Goal: Obtain resource: Download file/media

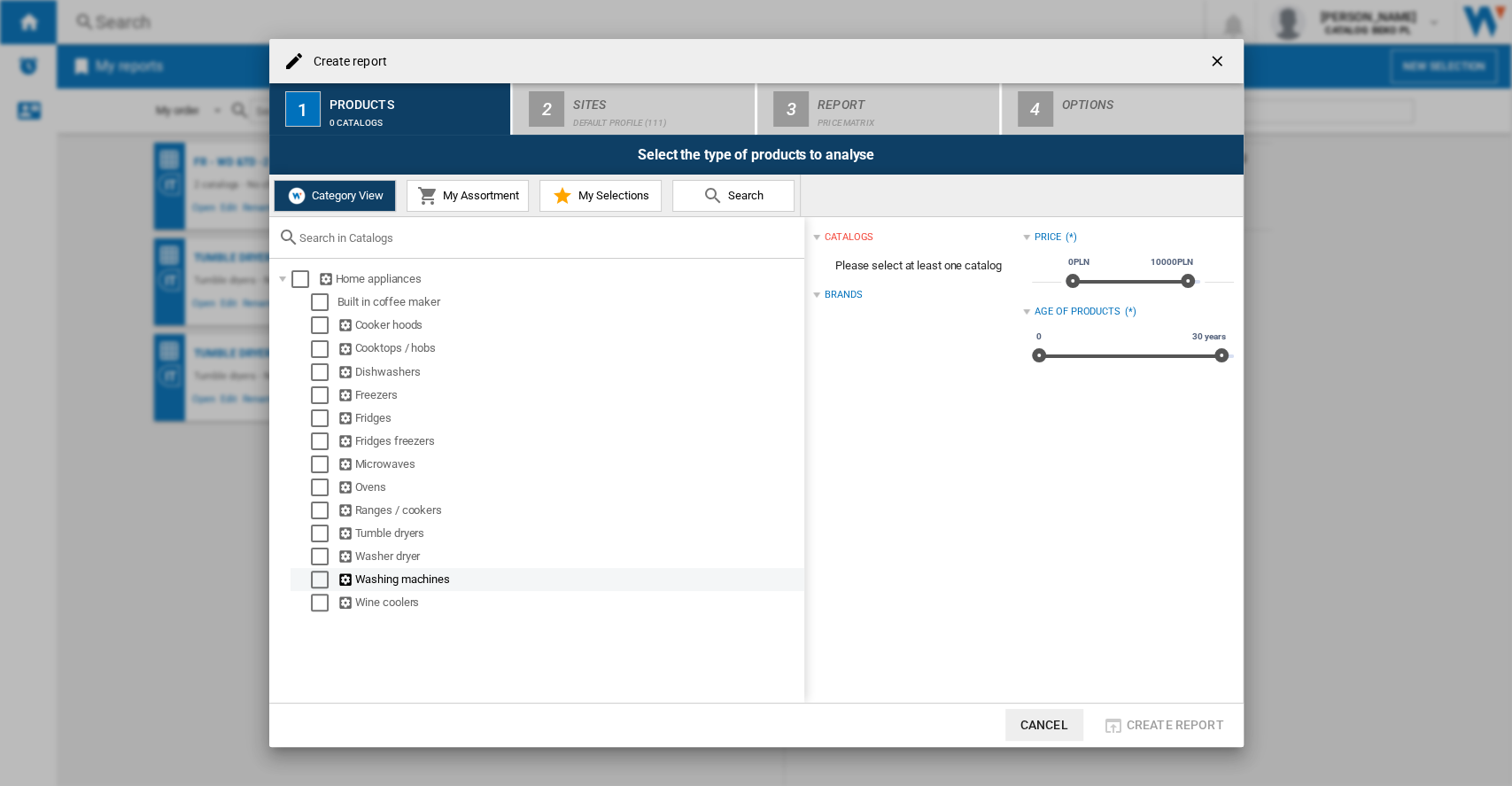
click at [318, 585] on div "Select" at bounding box center [320, 579] width 18 height 18
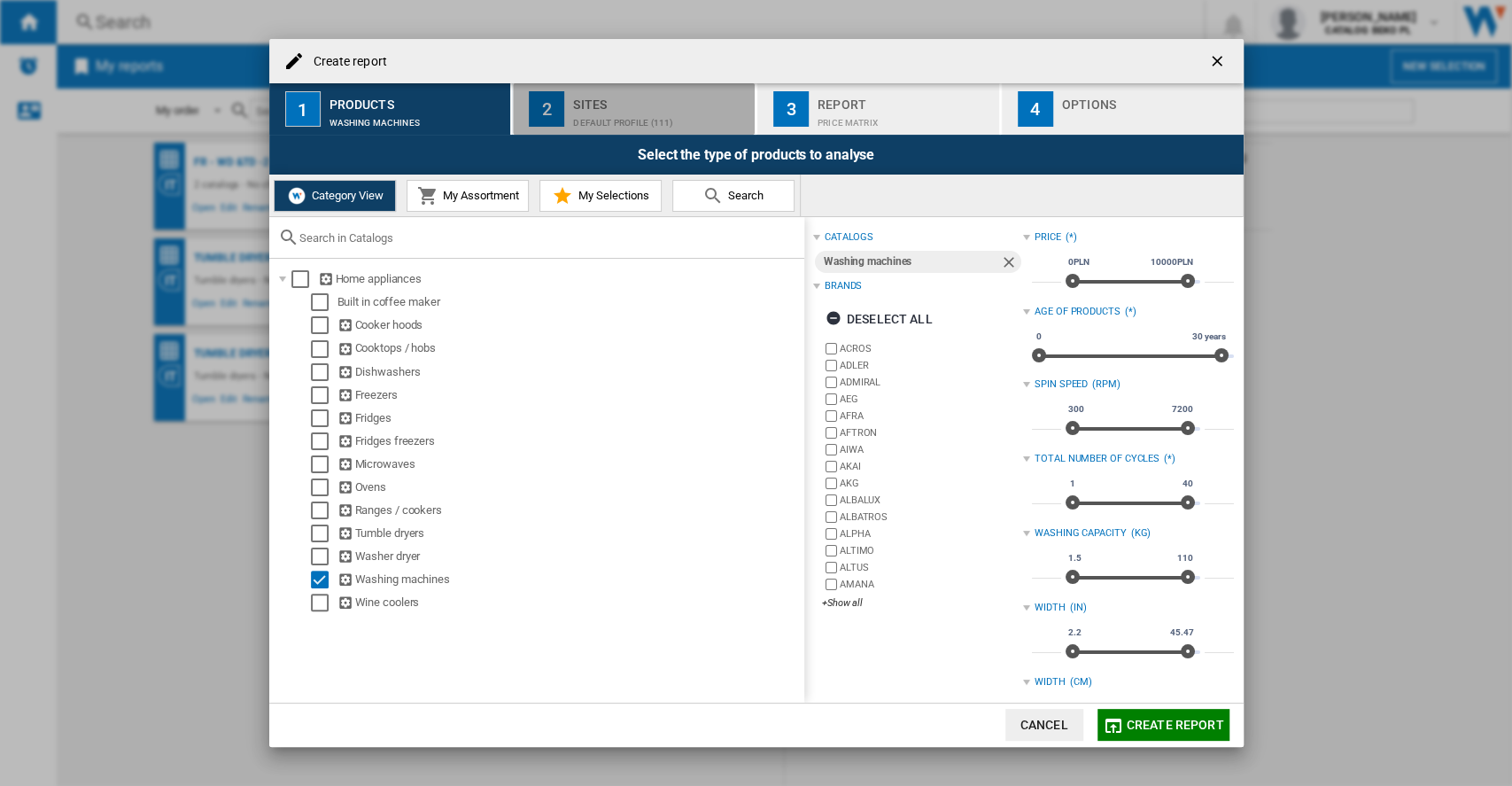
click at [607, 105] on div "Sites" at bounding box center [660, 99] width 174 height 19
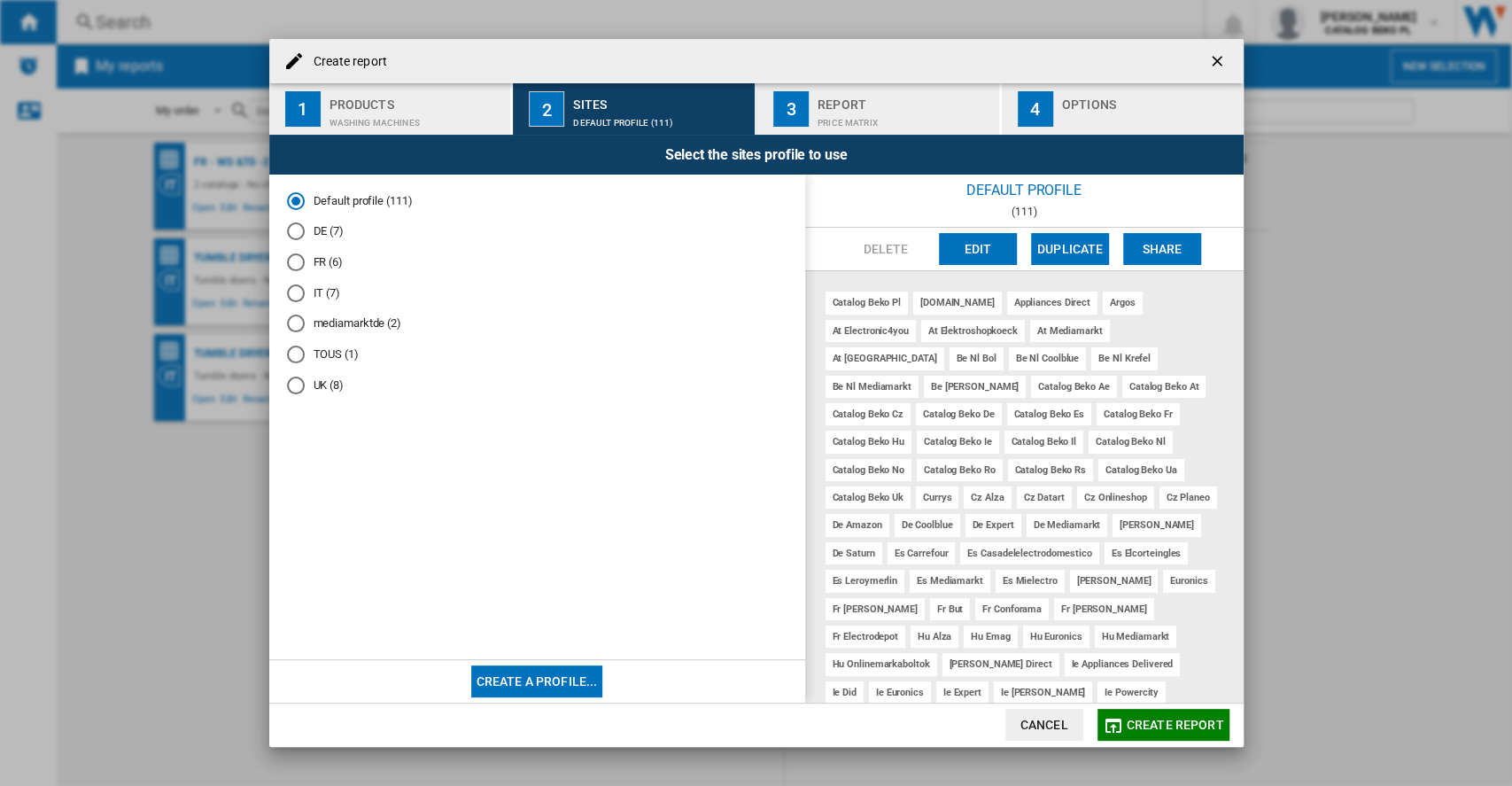
click at [864, 114] on div "Price Matrix" at bounding box center [905, 118] width 174 height 19
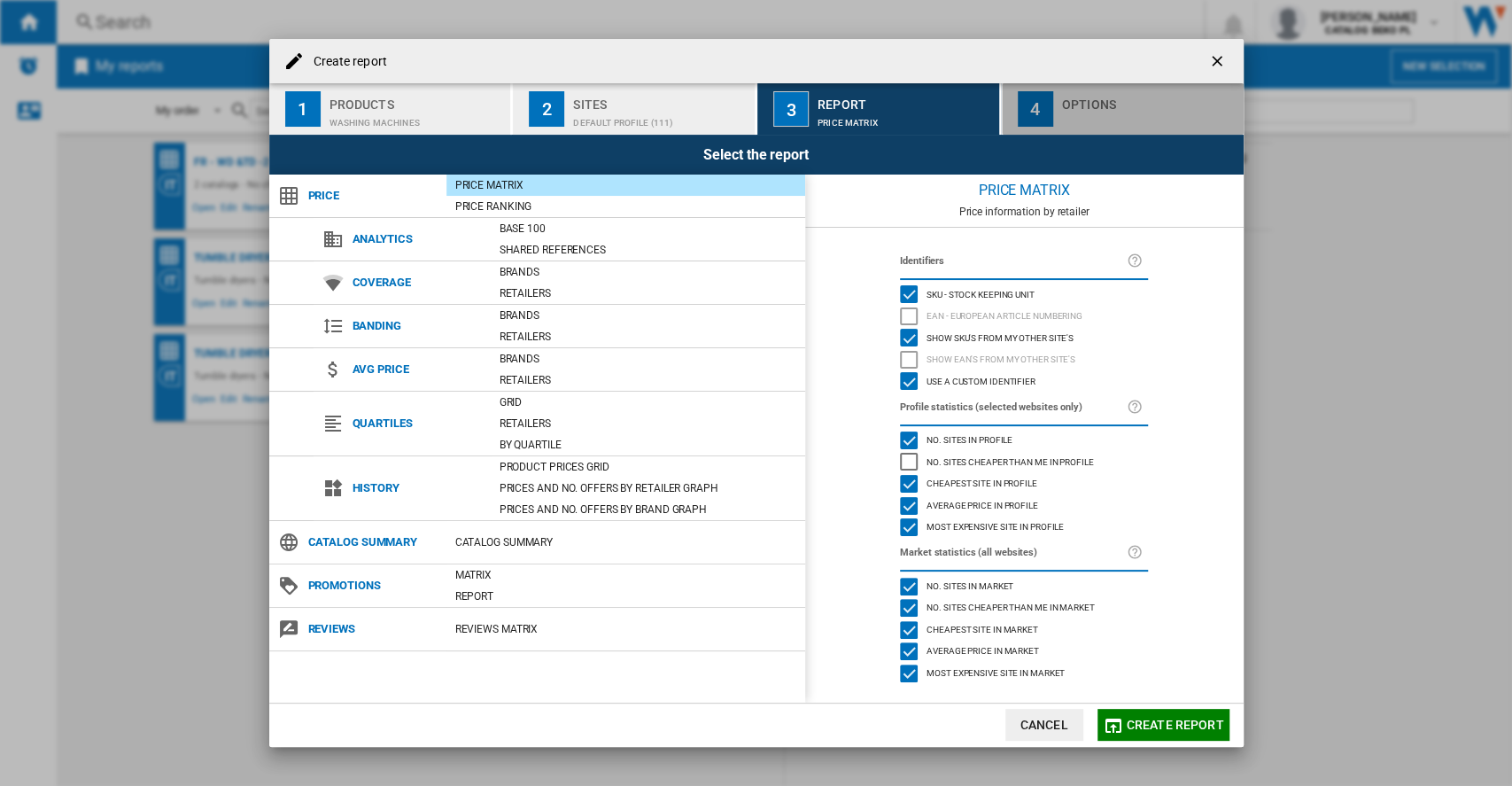
click at [1077, 117] on div "button" at bounding box center [1149, 118] width 174 height 19
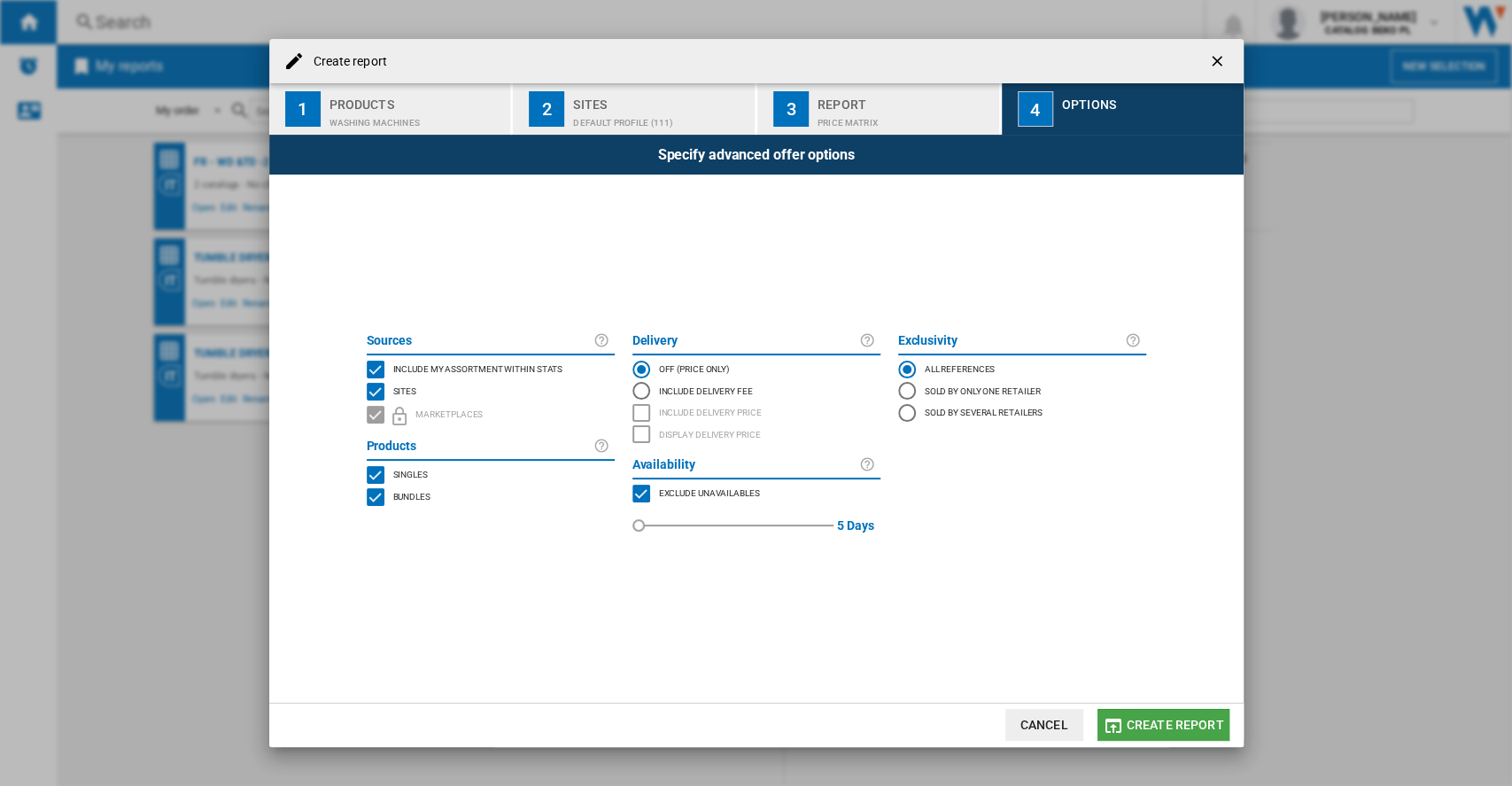
click at [1200, 724] on span "Create report" at bounding box center [1176, 725] width 98 height 14
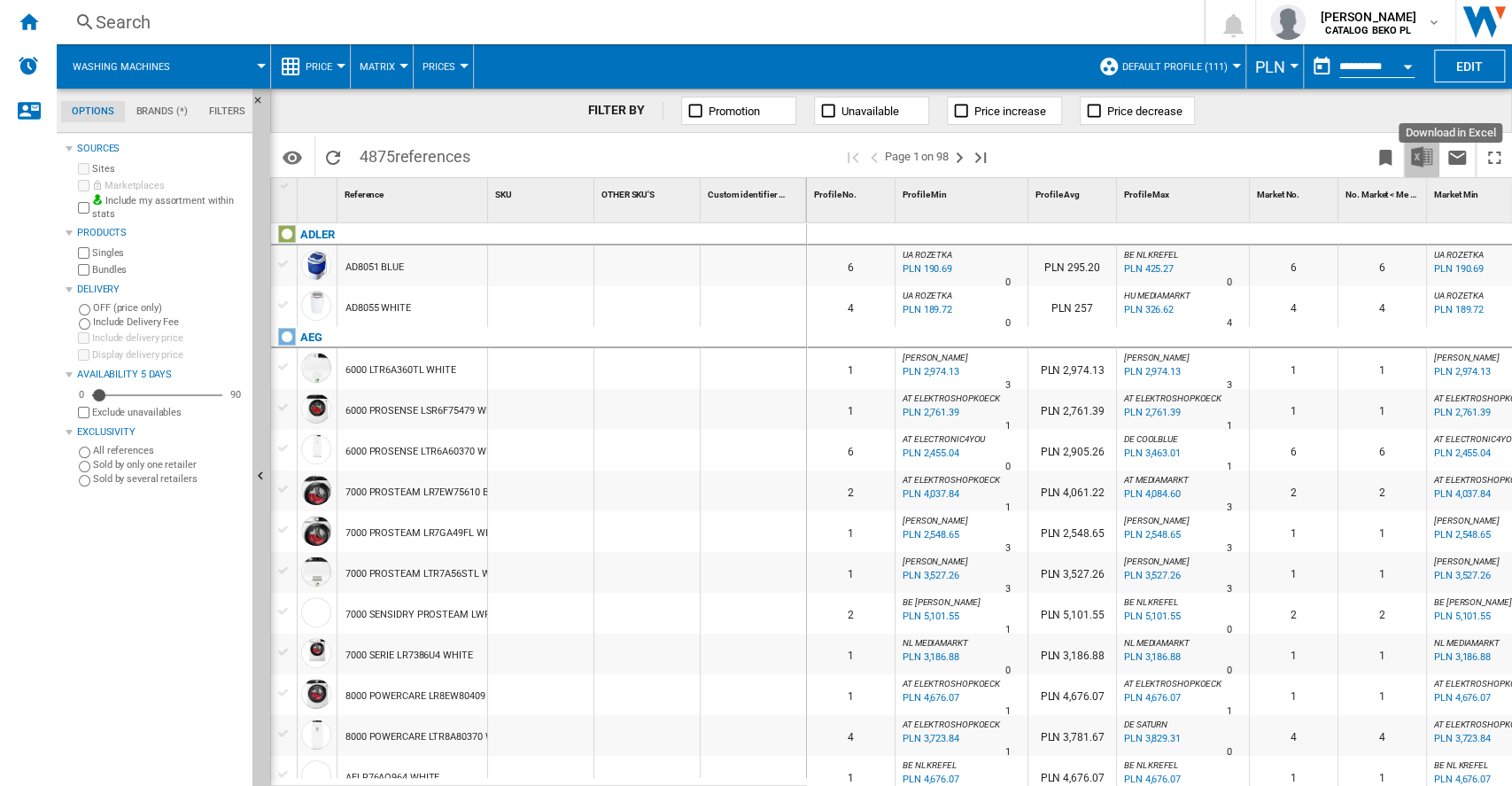
click at [1422, 157] on img "Download in Excel" at bounding box center [1423, 157] width 22 height 22
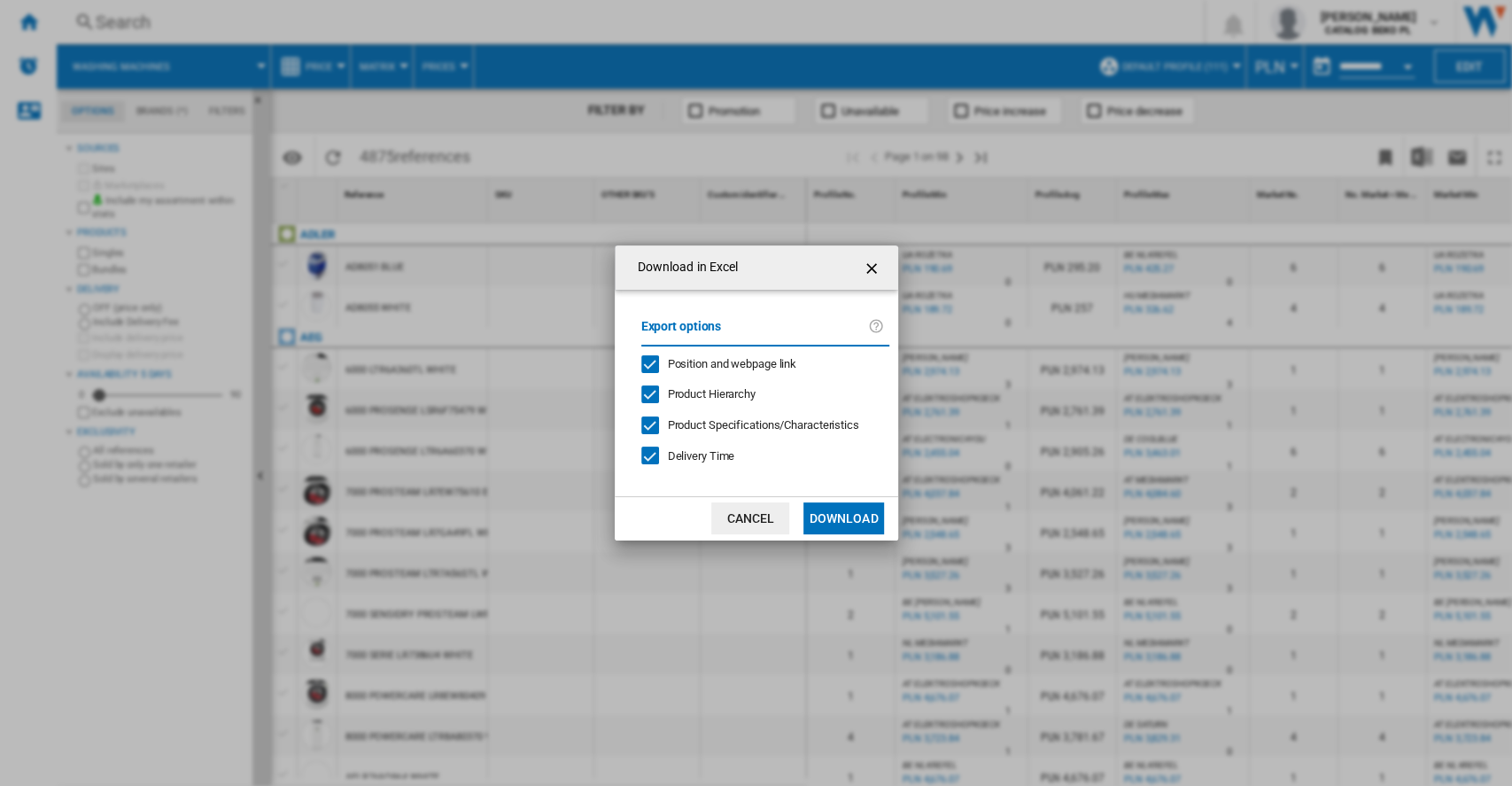
click at [840, 518] on button "Download" at bounding box center [843, 518] width 80 height 32
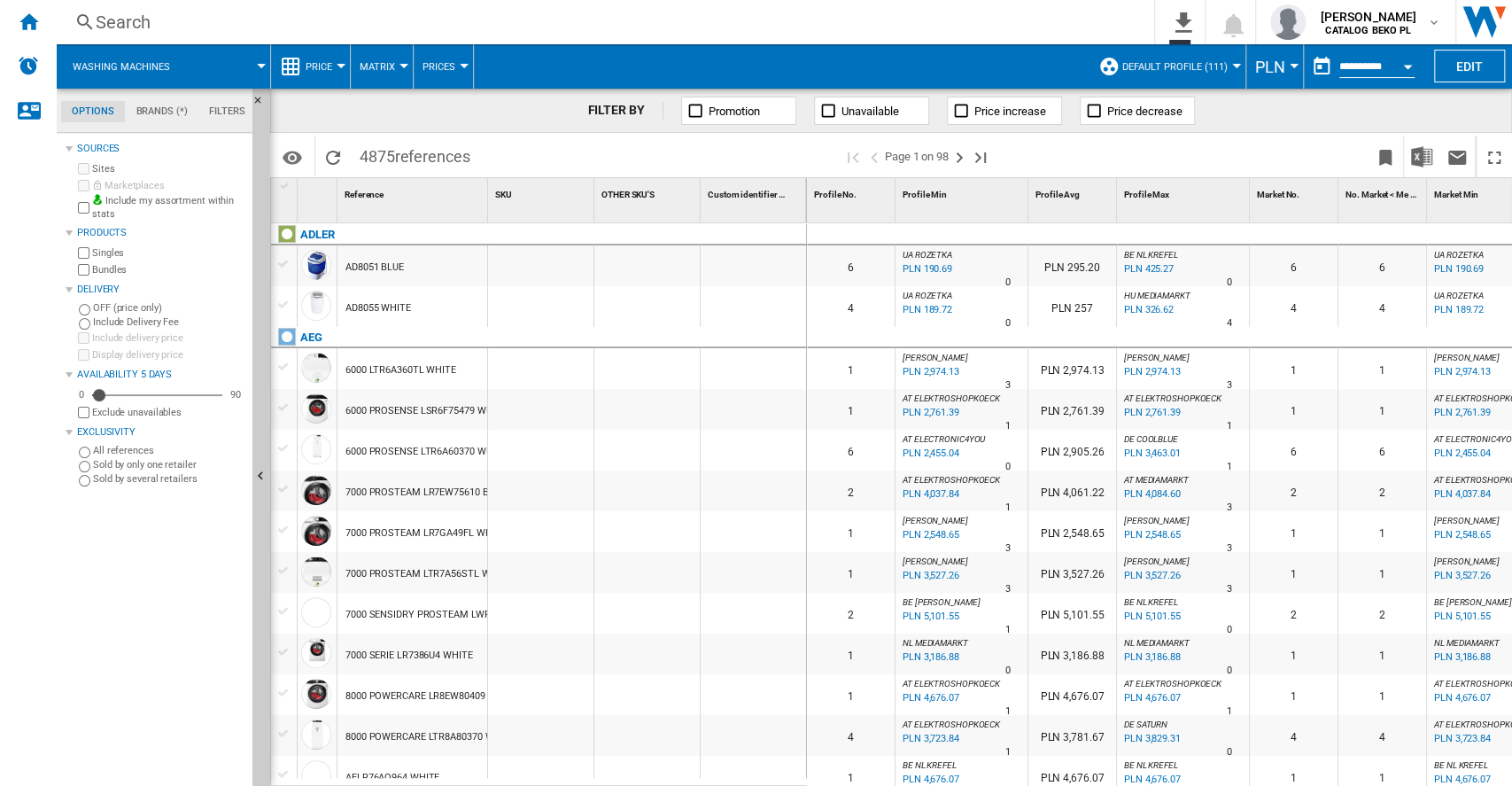
click at [1269, 71] on span "PLN" at bounding box center [1270, 67] width 30 height 19
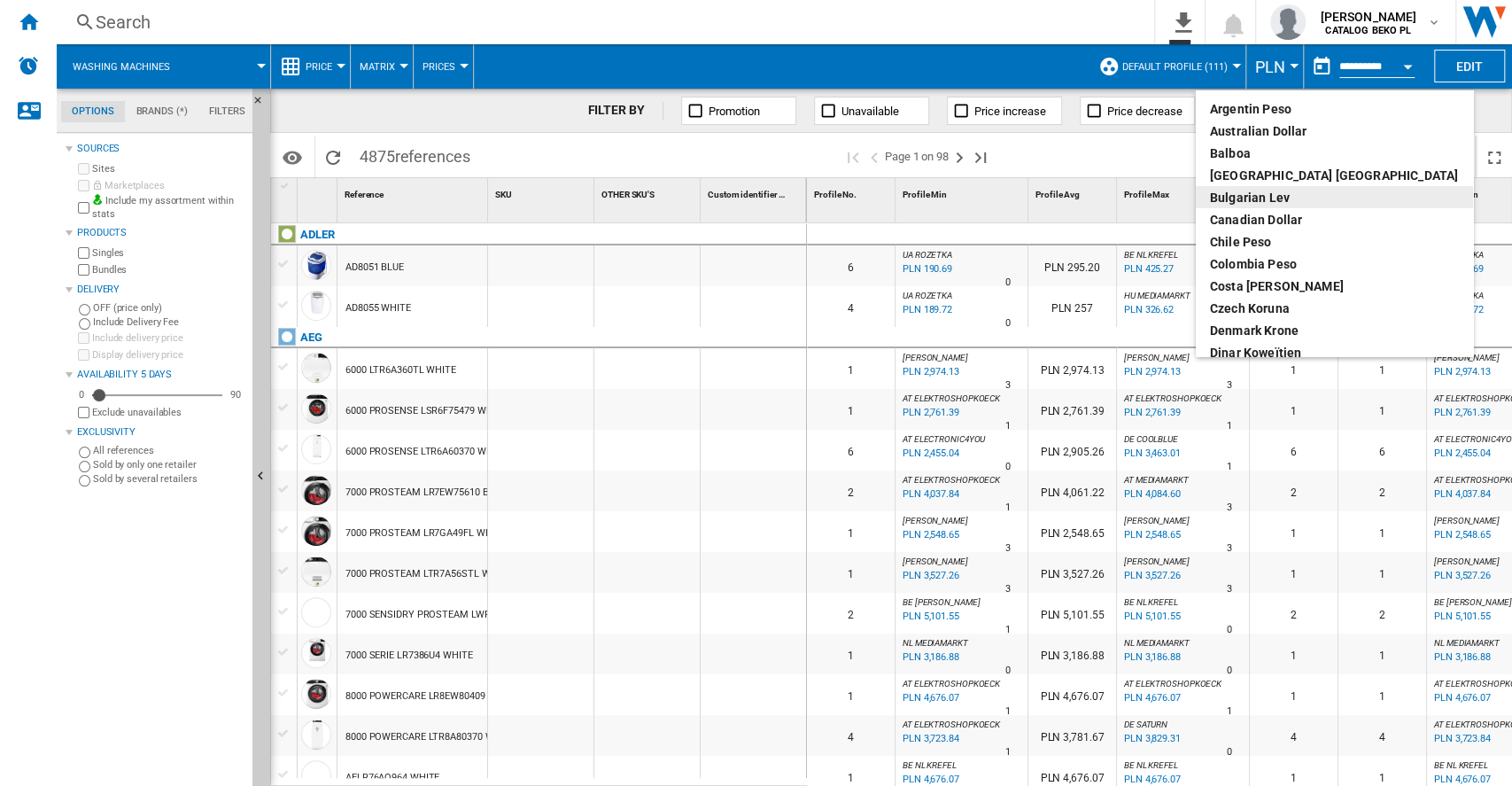
scroll to position [117, 0]
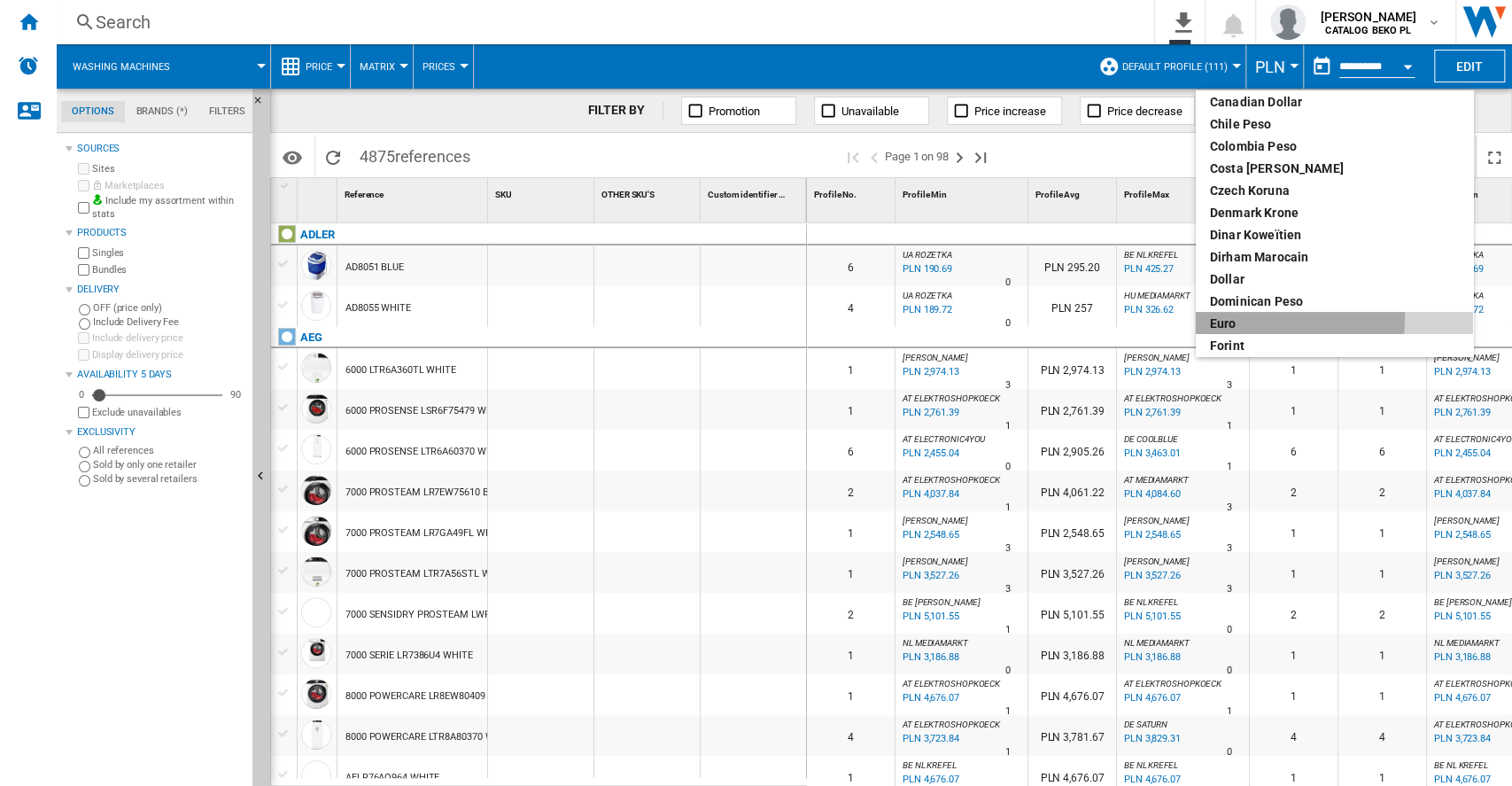
click at [1215, 316] on div "euro" at bounding box center [1334, 323] width 249 height 18
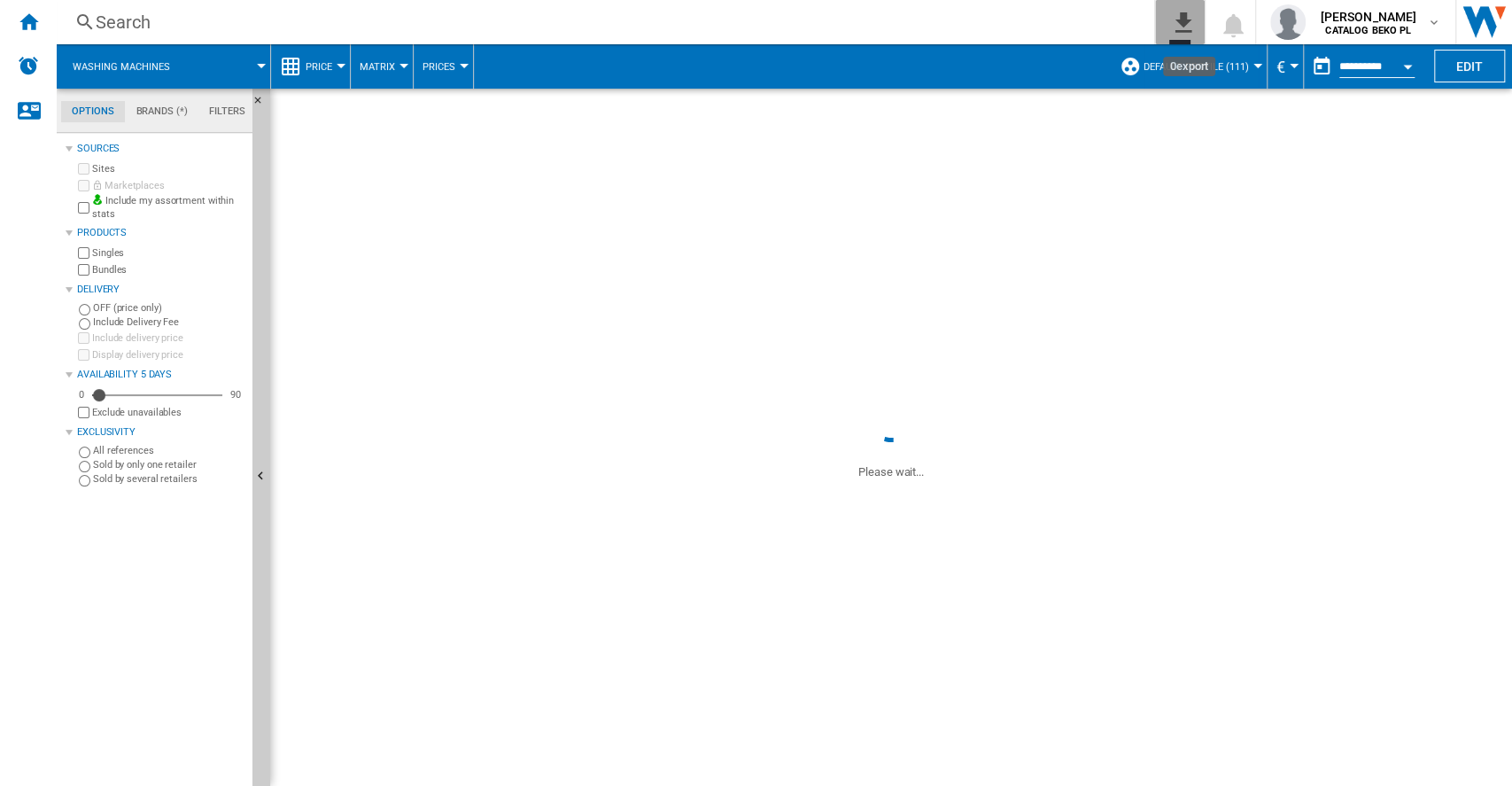
click at [1189, 20] on ng-md-icon "0\a export" at bounding box center [1180, 20] width 22 height 23
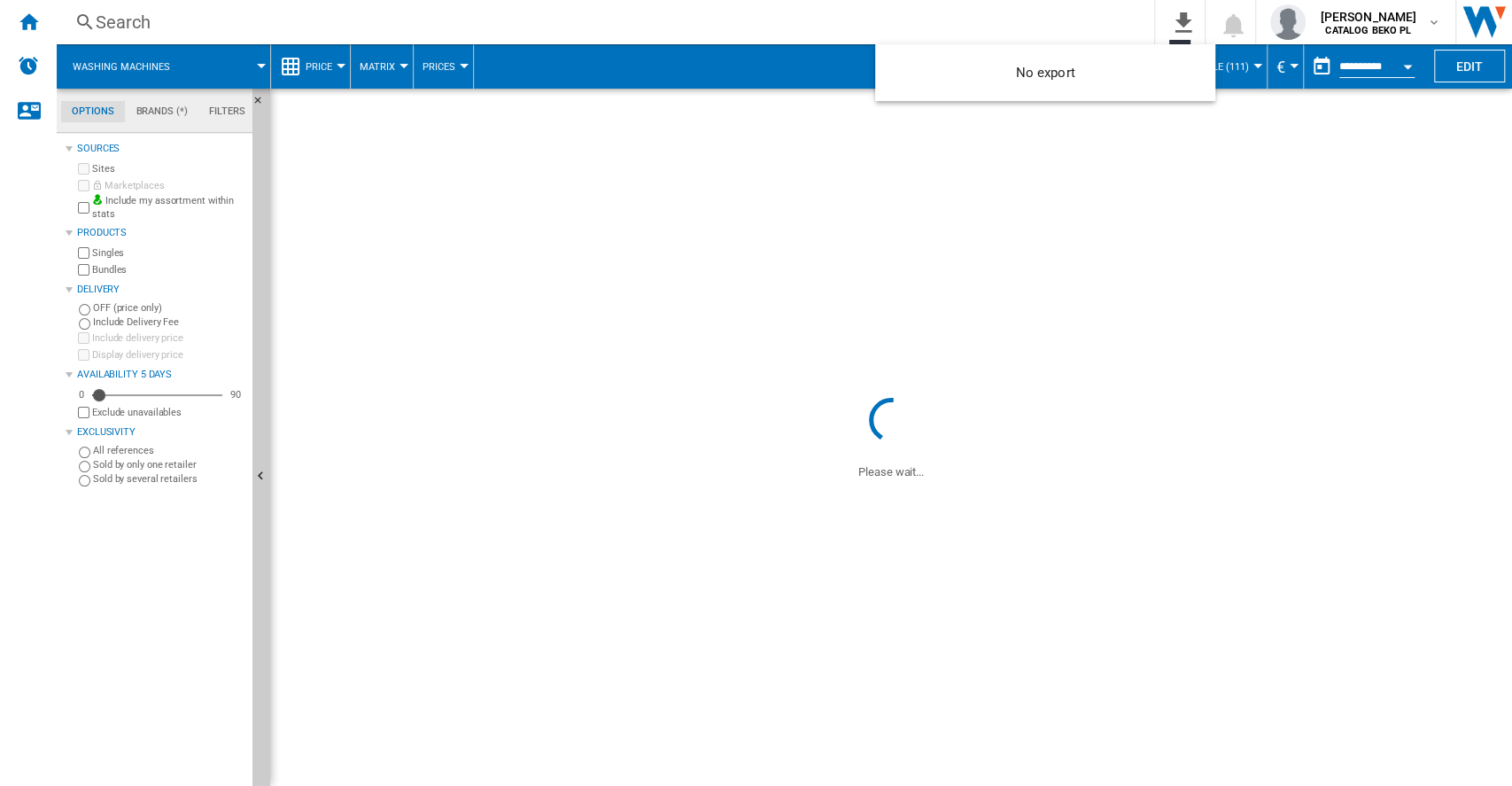
click at [1191, 21] on md-backdrop at bounding box center [756, 393] width 1512 height 786
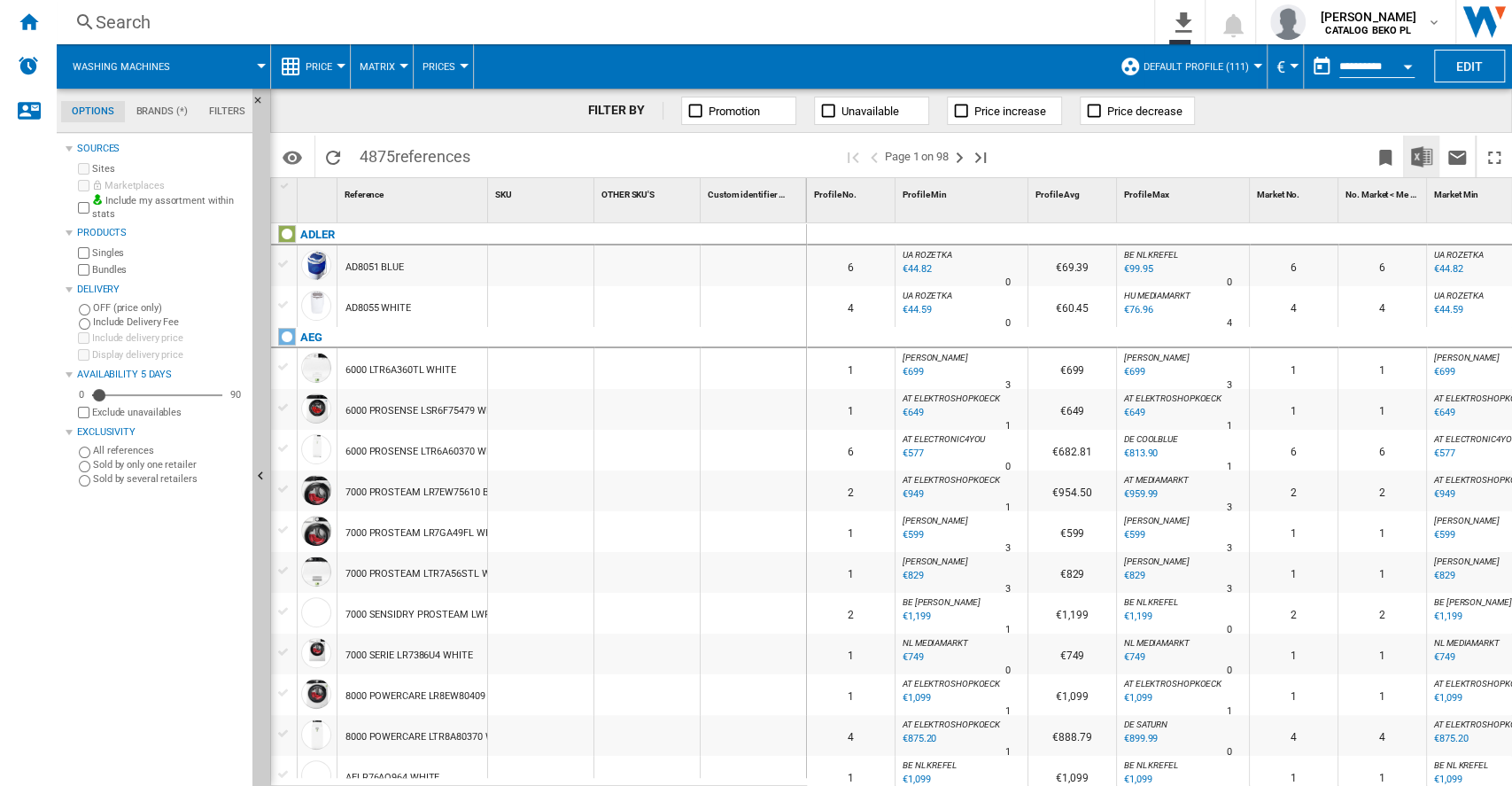
click at [1423, 153] on img "Download in Excel" at bounding box center [1423, 157] width 22 height 22
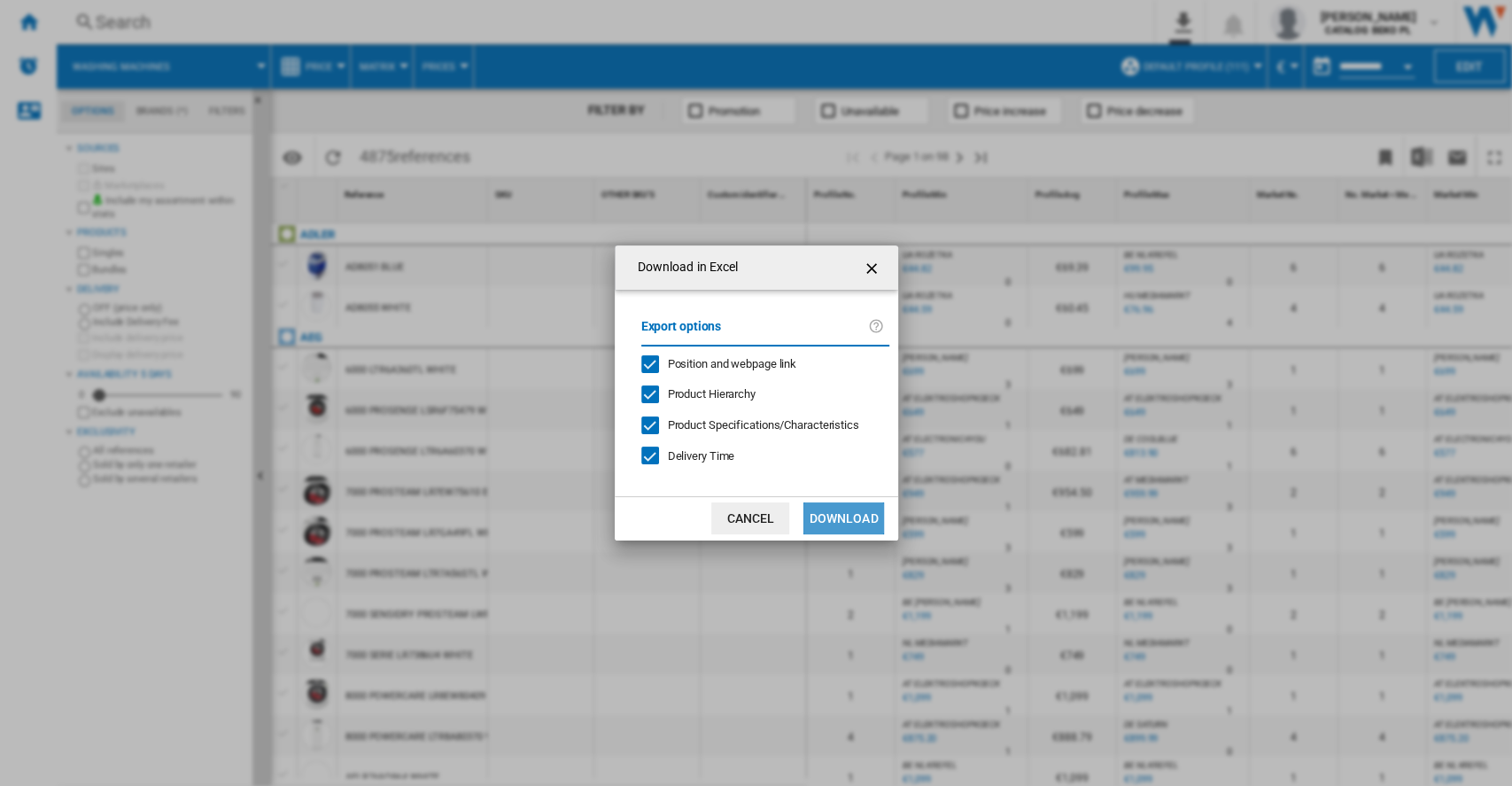
click at [859, 515] on button "Download" at bounding box center [843, 518] width 80 height 32
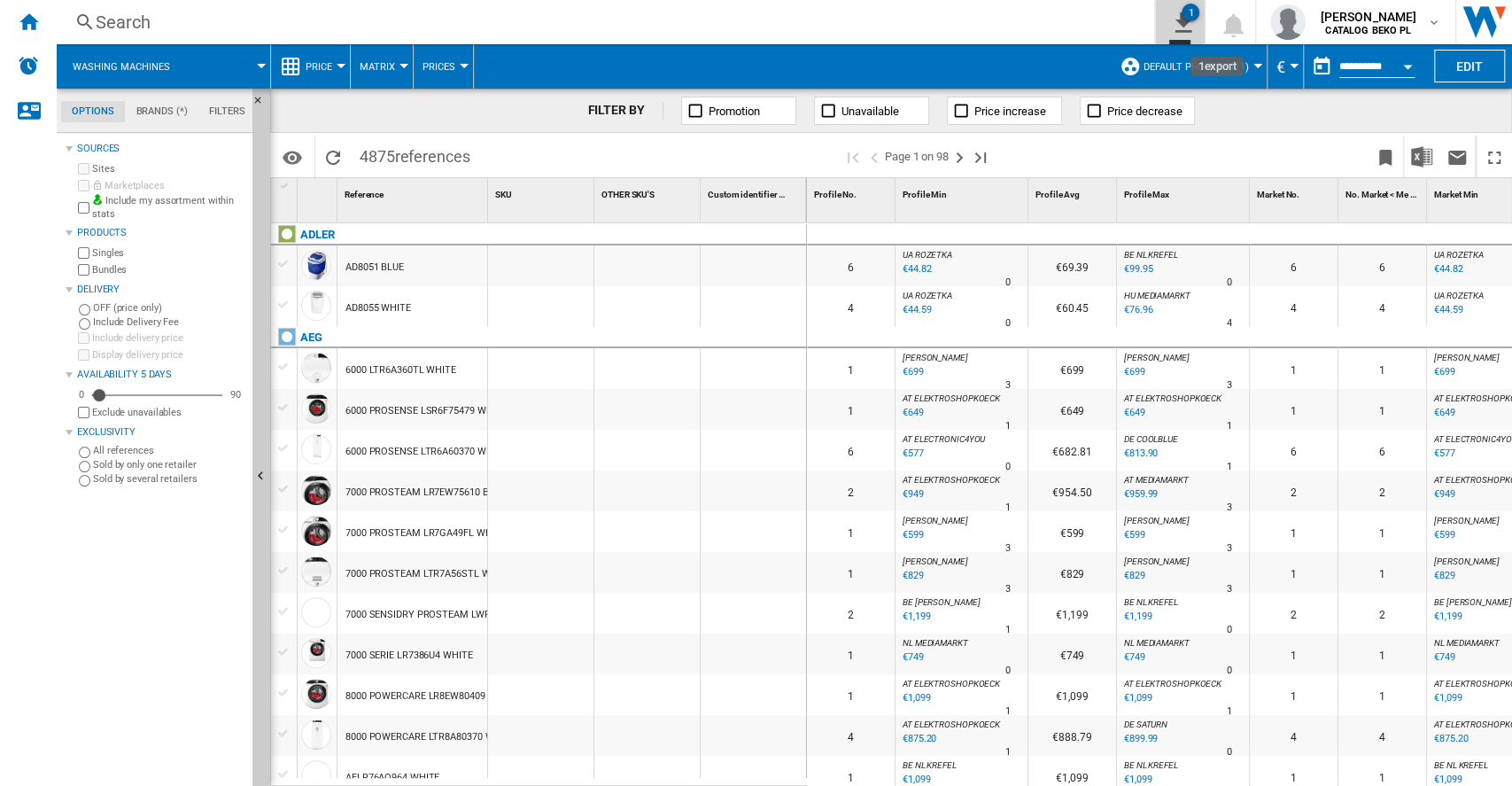
click at [1190, 24] on ng-md-icon "1\a export" at bounding box center [1180, 20] width 22 height 23
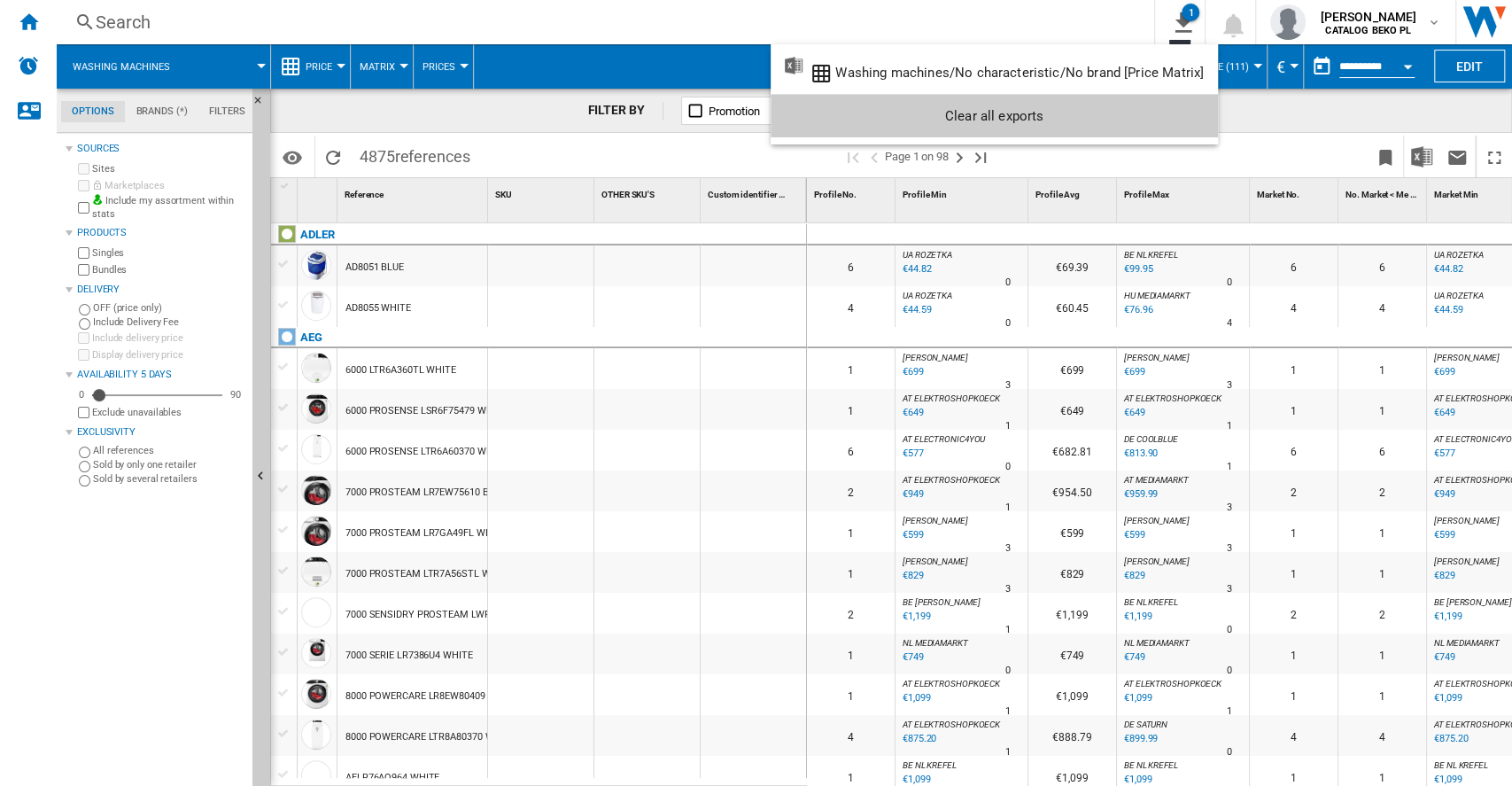
click at [1191, 11] on md-backdrop at bounding box center [756, 393] width 1512 height 786
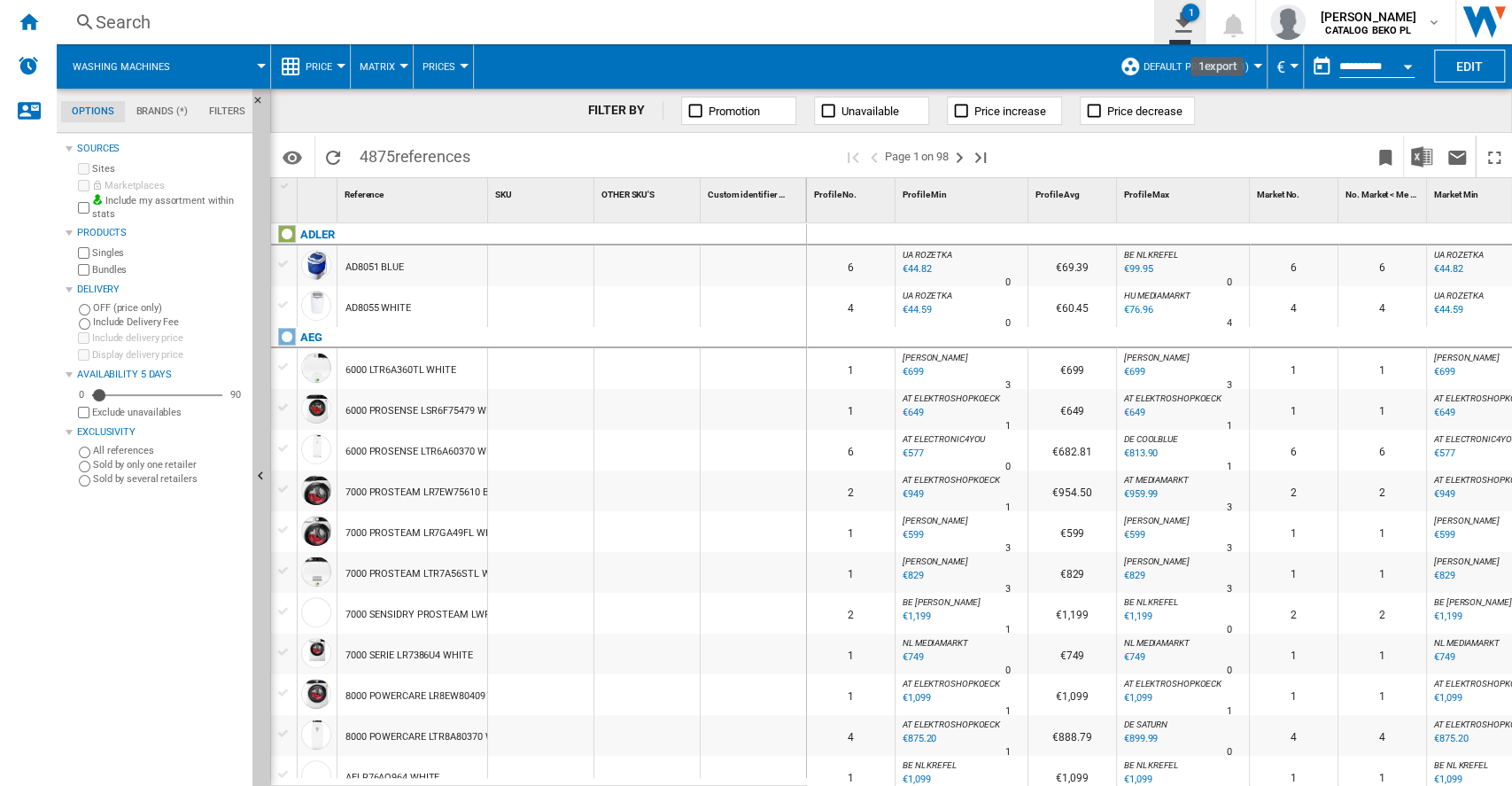
click at [1201, 32] on button "1" at bounding box center [1179, 22] width 50 height 44
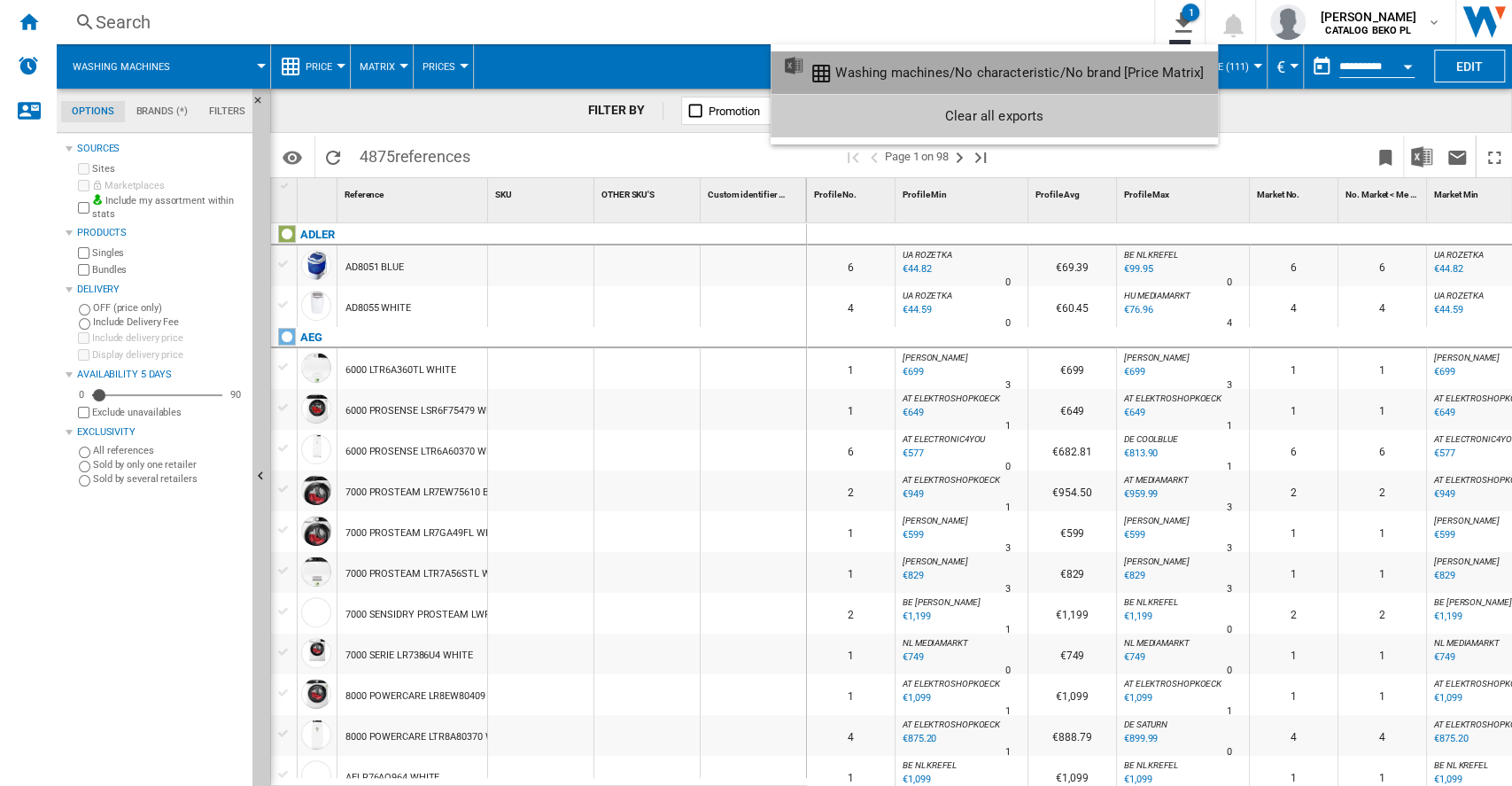
click at [1056, 70] on div "Washing machines/No characteristic/No brand [Price Matrix]" at bounding box center [1019, 73] width 369 height 16
